Goal: Information Seeking & Learning: Learn about a topic

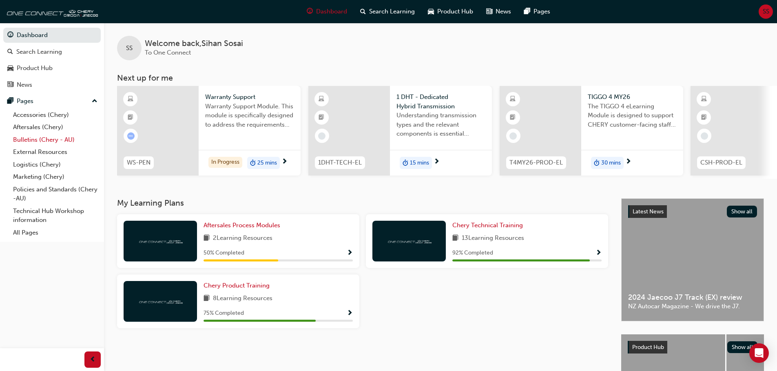
click at [47, 140] on link "Bulletins (Chery - AU)" at bounding box center [55, 140] width 91 height 13
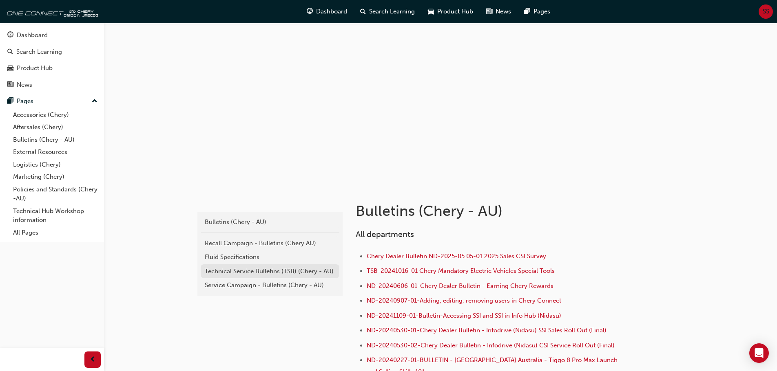
click at [296, 270] on div "Technical Service Bulletins (TSB) (Chery - AU)" at bounding box center [270, 271] width 130 height 9
